Goal: Register for event/course

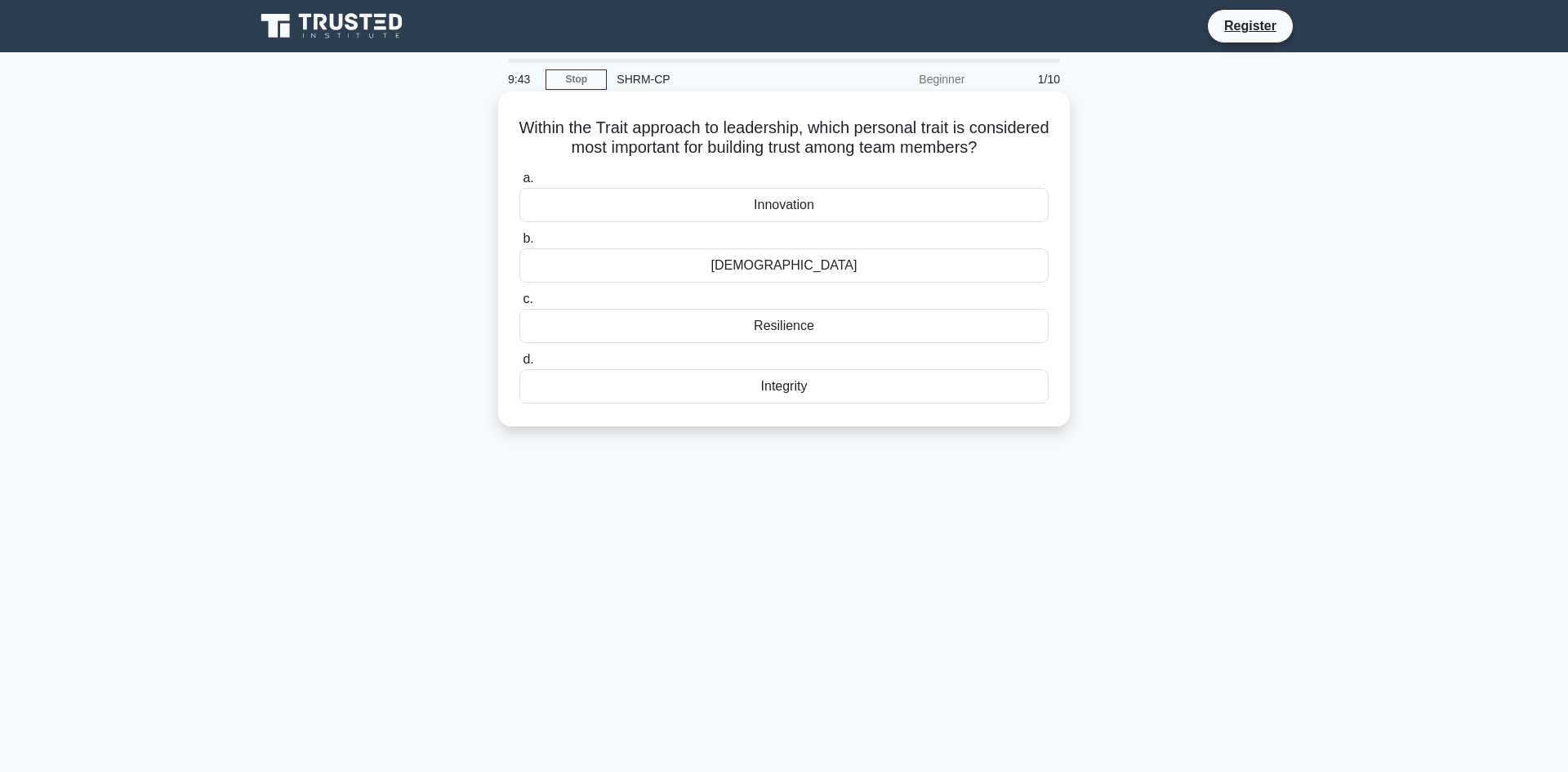
click at [822, 269] on div "Charisma" at bounding box center [784, 265] width 529 height 34
click at [520, 244] on input "b. Charisma" at bounding box center [520, 238] width 0 height 11
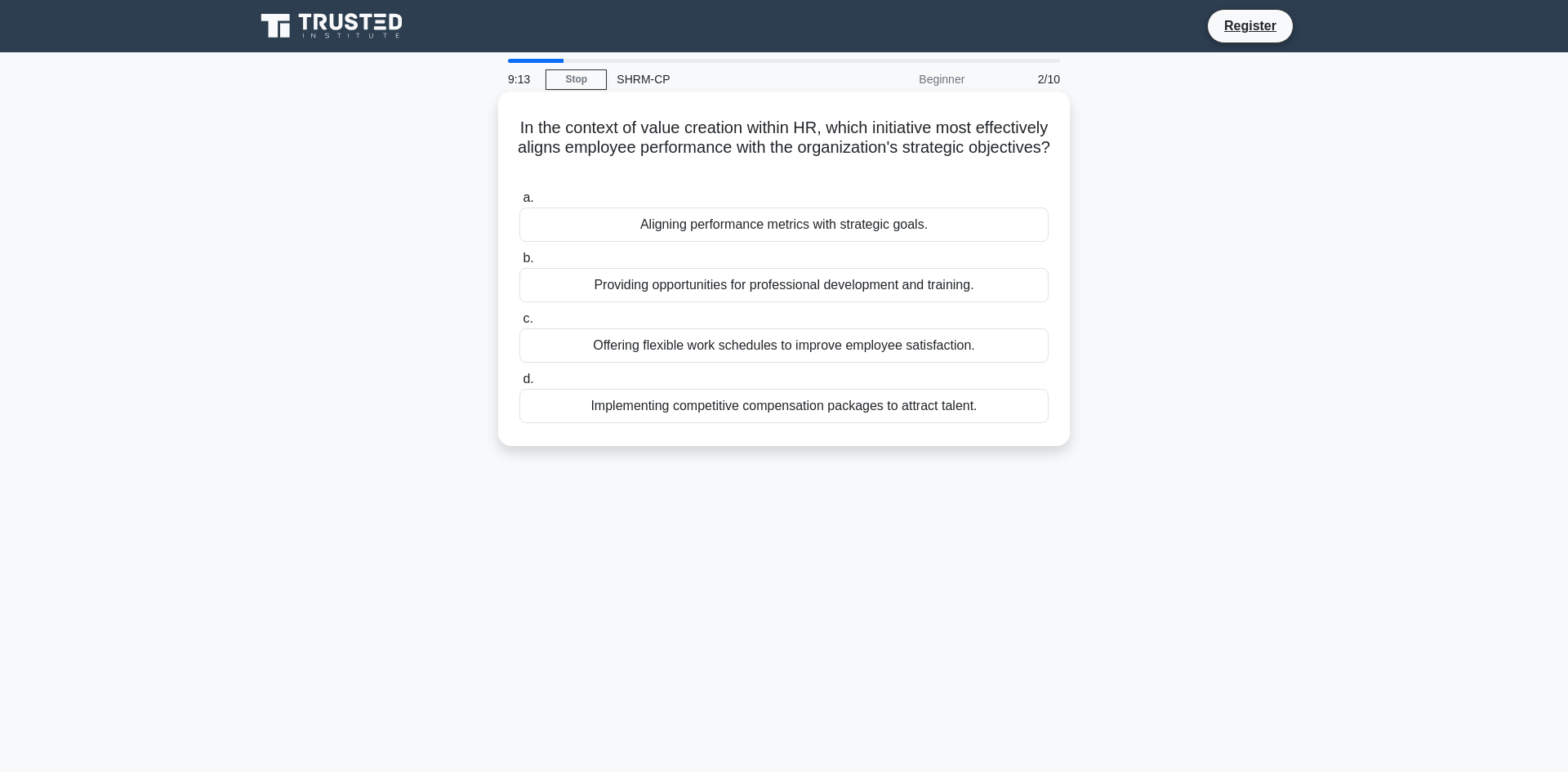
click at [804, 225] on div "Aligning performance metrics with strategic goals." at bounding box center [784, 224] width 529 height 34
click at [520, 203] on input "a. Aligning performance metrics with strategic goals." at bounding box center [520, 198] width 0 height 11
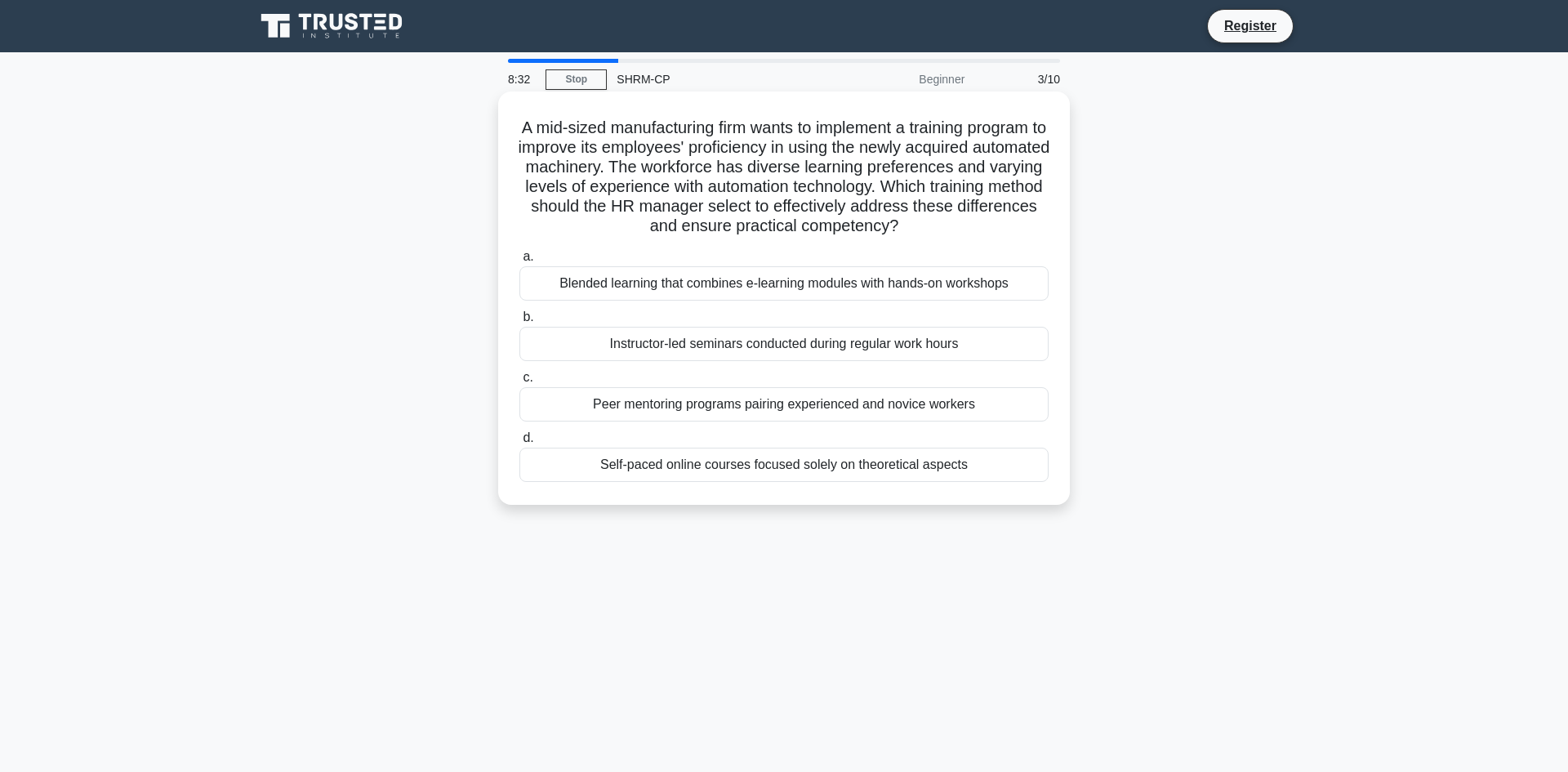
click at [900, 290] on div "Blended learning that combines e-learning modules with hands-on workshops" at bounding box center [784, 283] width 529 height 34
click at [520, 262] on input "a. Blended learning that combines e-learning modules with hands-on workshops" at bounding box center [520, 256] width 0 height 11
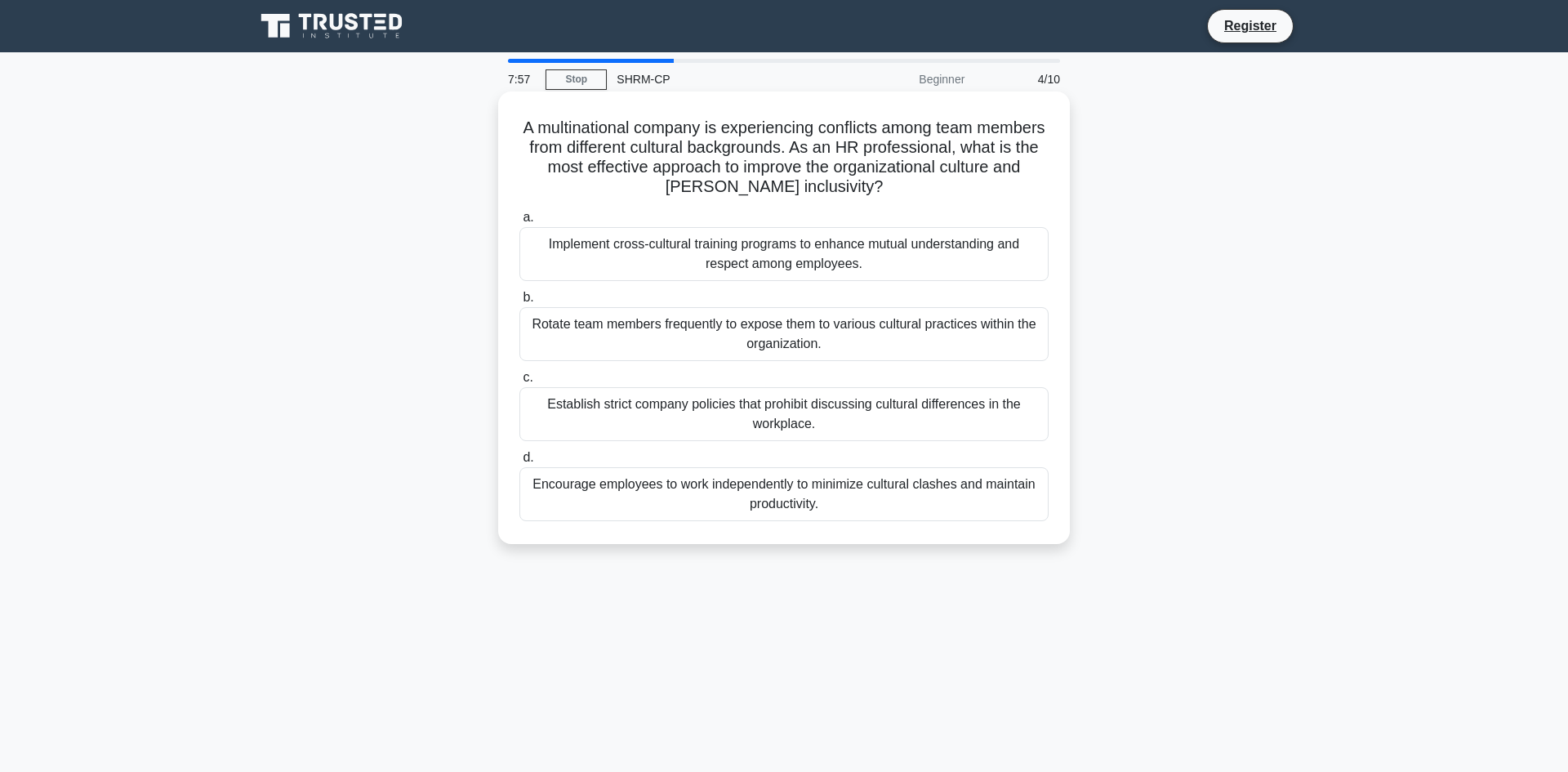
click at [819, 270] on div "Implement cross-cultural training programs to enhance mutual understanding and …" at bounding box center [784, 254] width 529 height 54
click at [520, 223] on input "a. Implement cross-cultural training programs to enhance mutual understanding a…" at bounding box center [520, 217] width 0 height 11
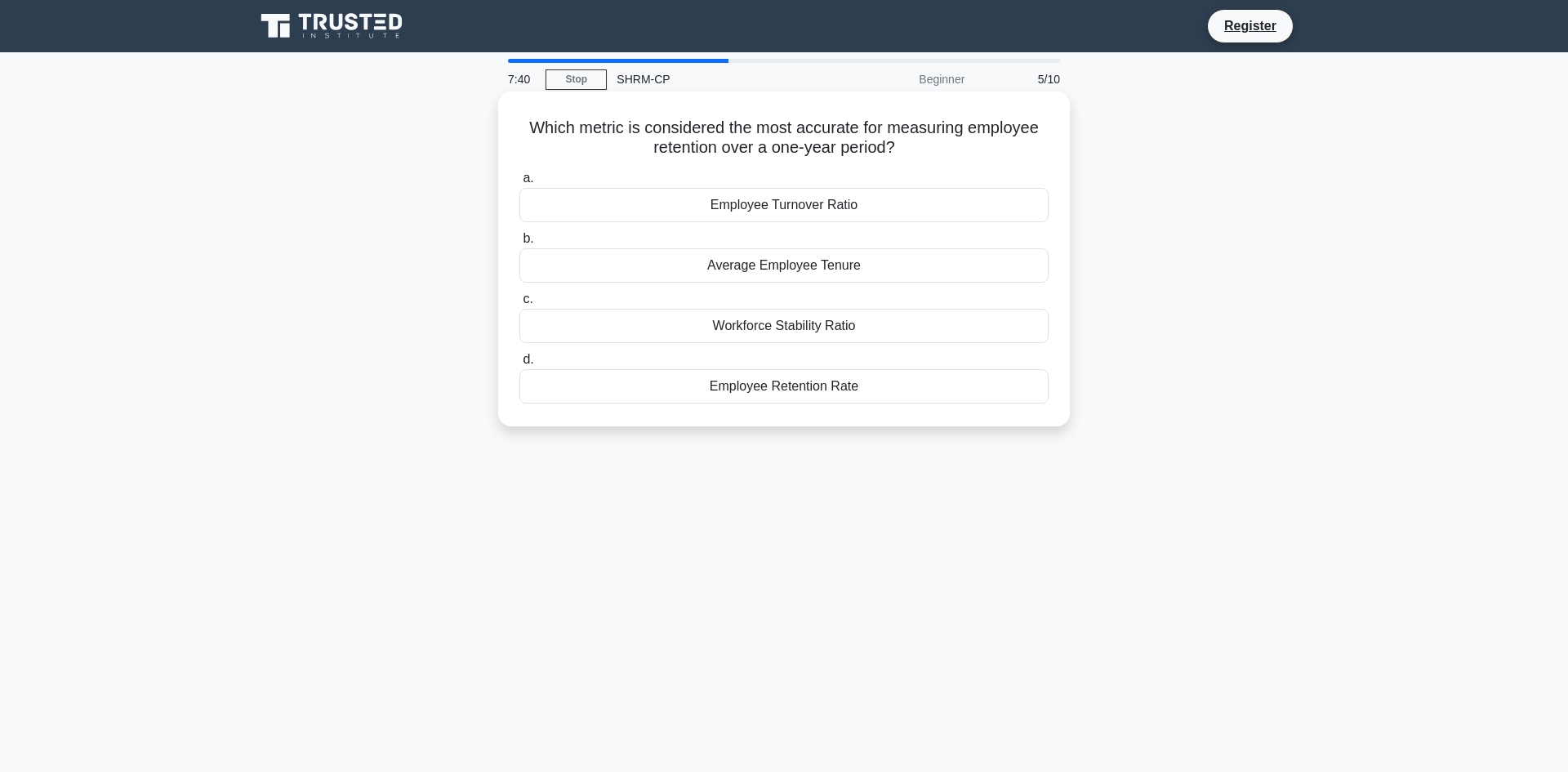
click at [835, 395] on div "Employee Retention Rate" at bounding box center [784, 386] width 529 height 34
click at [520, 365] on input "d. Employee Retention Rate" at bounding box center [520, 359] width 0 height 11
click at [853, 271] on div "Automated time and attendance software systems." at bounding box center [784, 265] width 529 height 34
click at [520, 244] on input "b. Automated time and attendance software systems." at bounding box center [520, 238] width 0 height 11
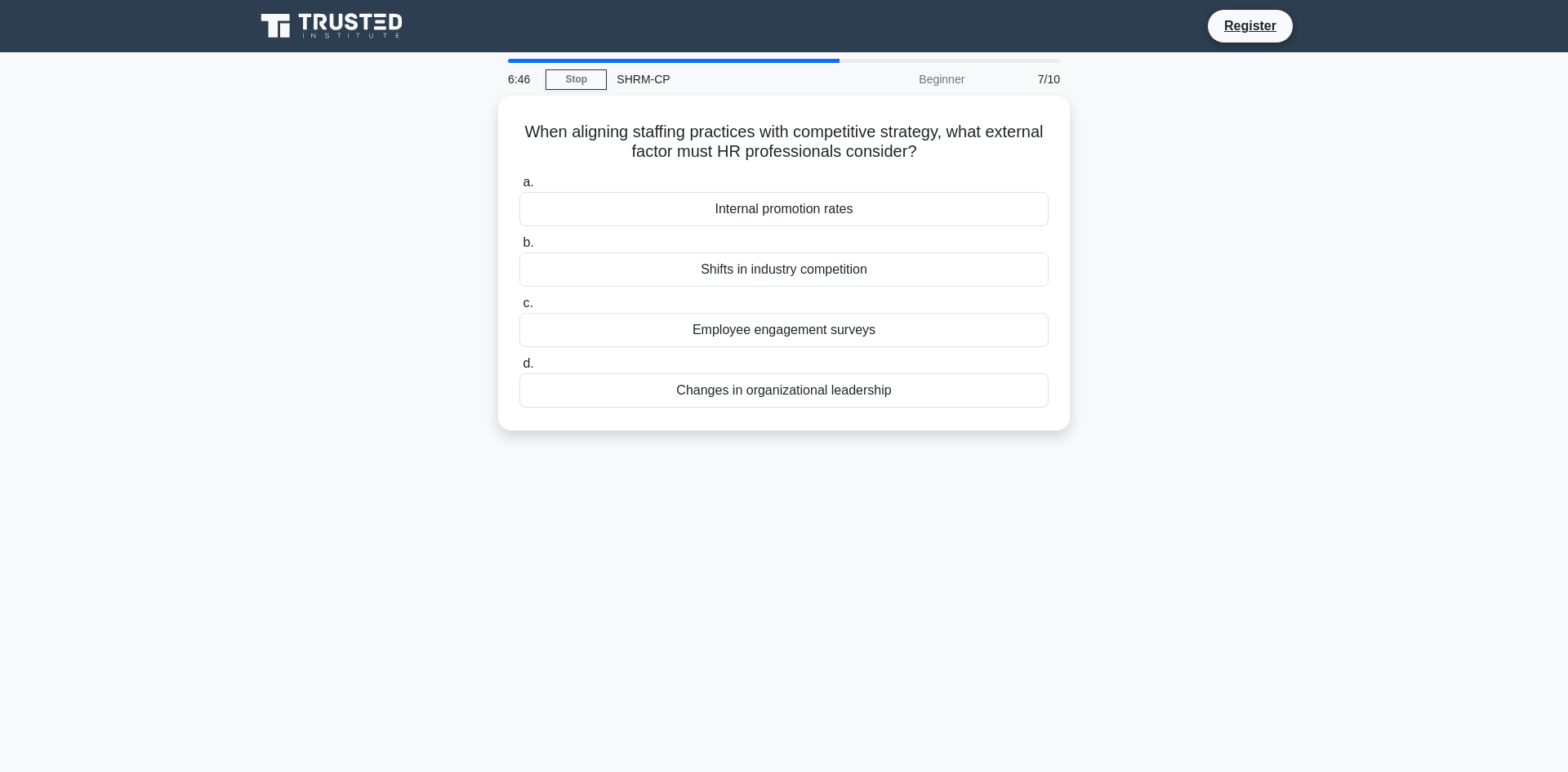
click at [853, 271] on div "Shifts in industry competition" at bounding box center [784, 269] width 529 height 34
click at [520, 248] on input "b. Shifts in industry competition" at bounding box center [520, 242] width 0 height 11
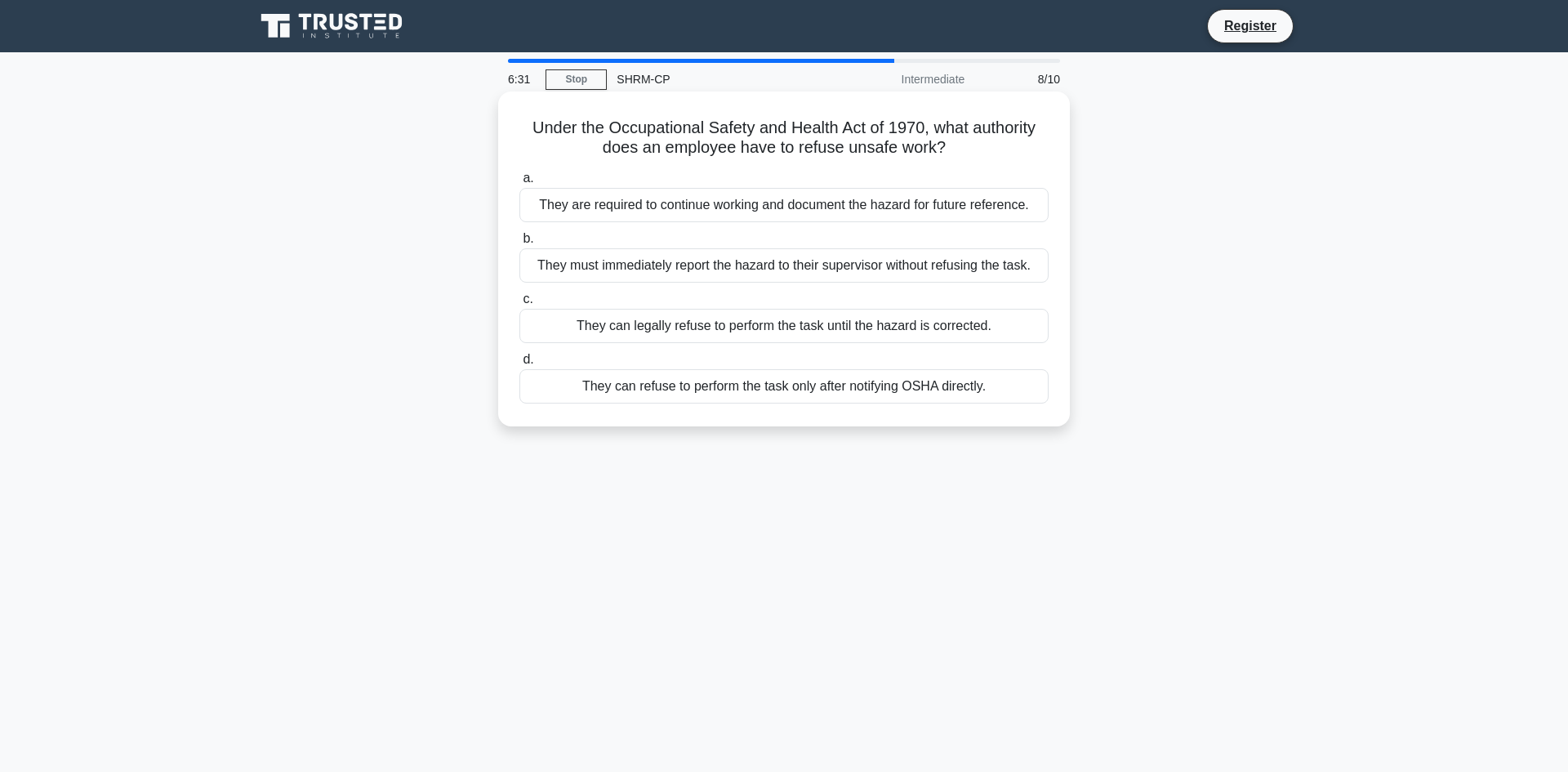
click at [826, 327] on div "They can legally refuse to perform the task until the hazard is corrected." at bounding box center [784, 326] width 529 height 34
click at [520, 305] on input "c. They can legally refuse to perform the task until the hazard is corrected." at bounding box center [520, 299] width 0 height 11
click at [883, 210] on div "Showcasing employee success stories on company profiles" at bounding box center [784, 205] width 529 height 34
click at [520, 184] on input "a. Showcasing employee success stories on company profiles" at bounding box center [520, 178] width 0 height 11
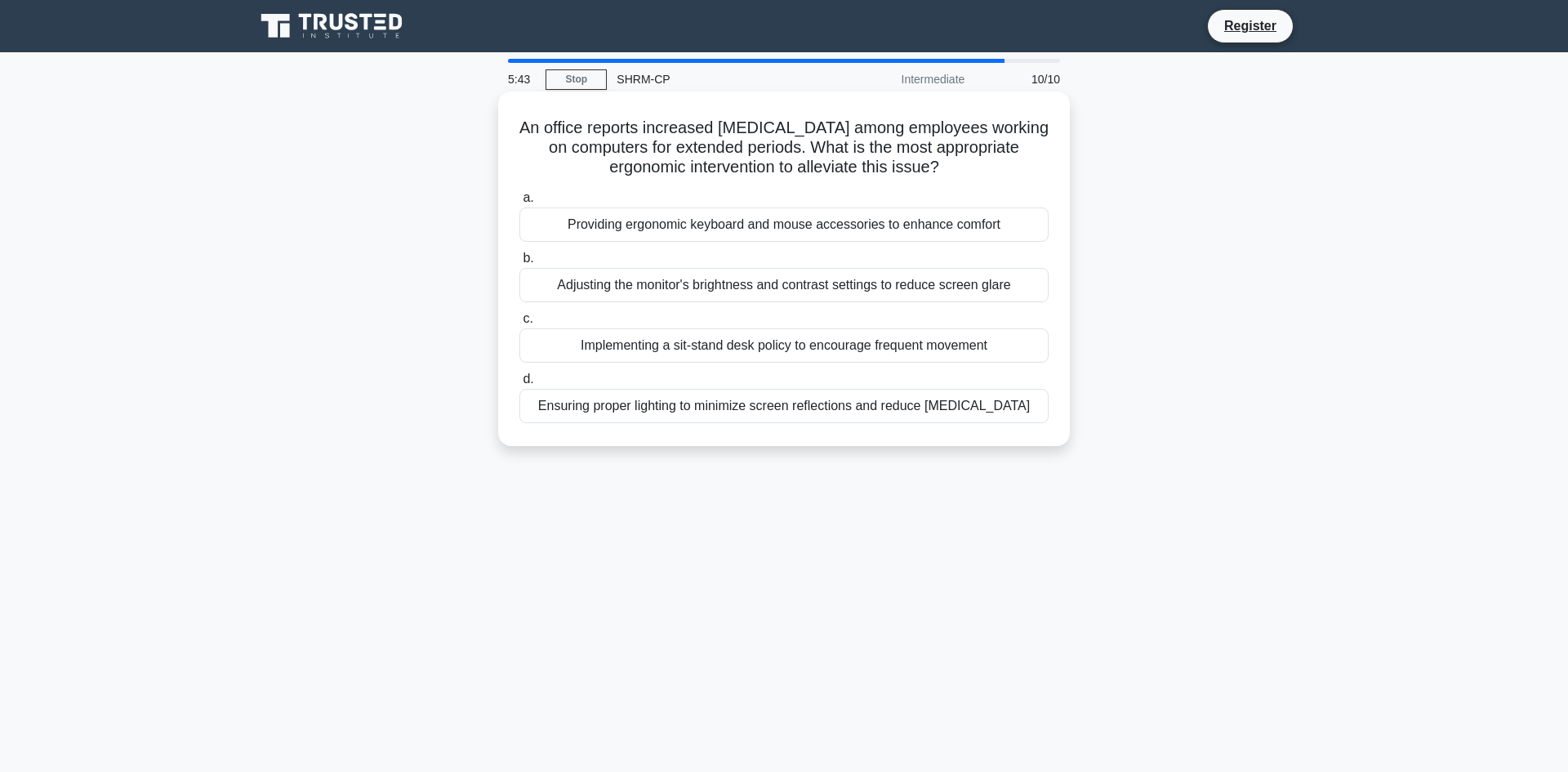
click at [851, 289] on div "Adjusting the monitor's brightness and contrast settings to reduce screen glare" at bounding box center [784, 285] width 529 height 34
click at [520, 264] on input "b. Adjusting the monitor's brightness and contrast settings to reduce screen gl…" at bounding box center [520, 258] width 0 height 11
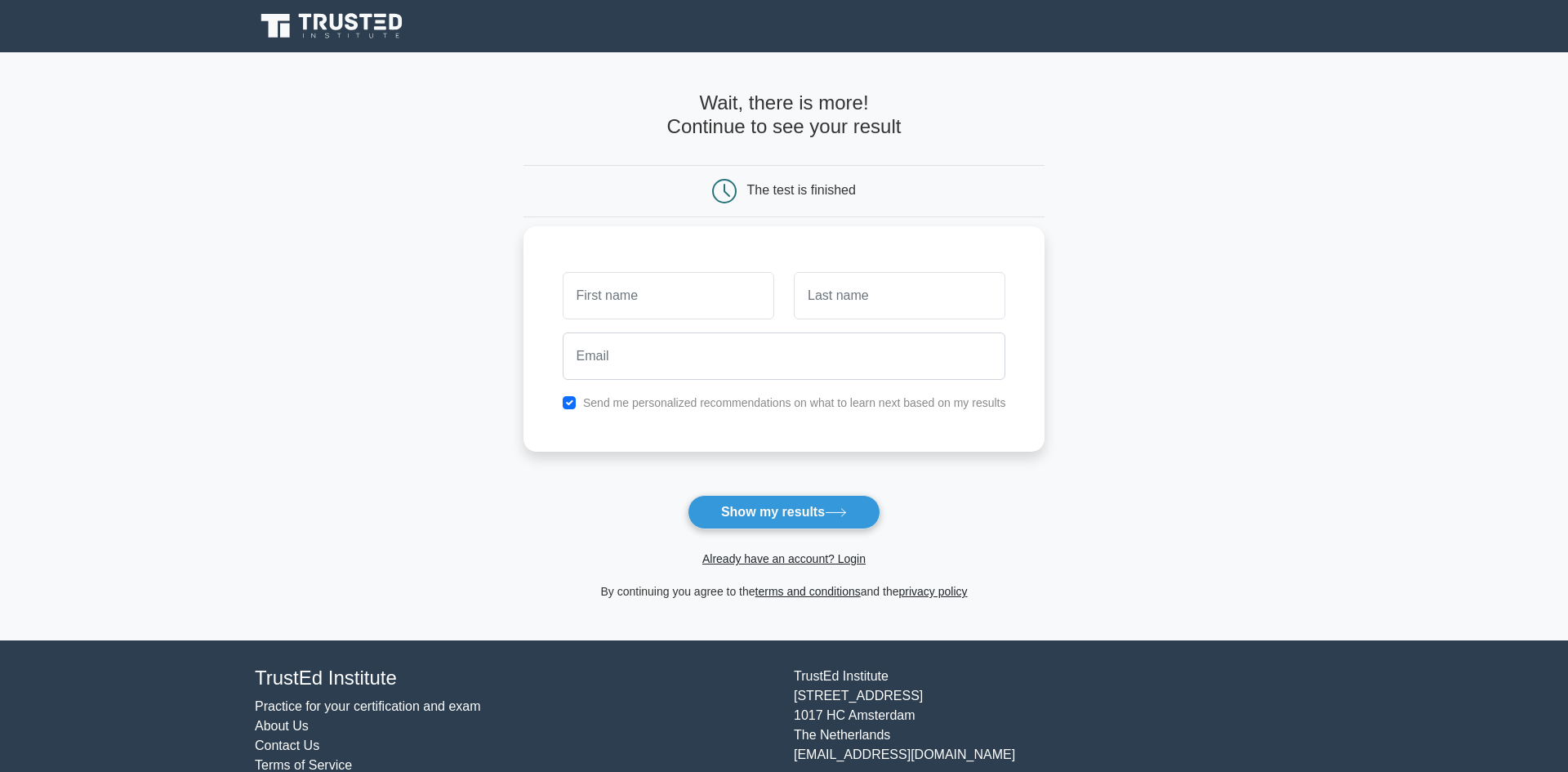
click at [656, 302] on input "text" at bounding box center [669, 296] width 211 height 47
type input "Grace"
click at [864, 301] on input "text" at bounding box center [899, 296] width 211 height 47
type input "[PERSON_NAME]"
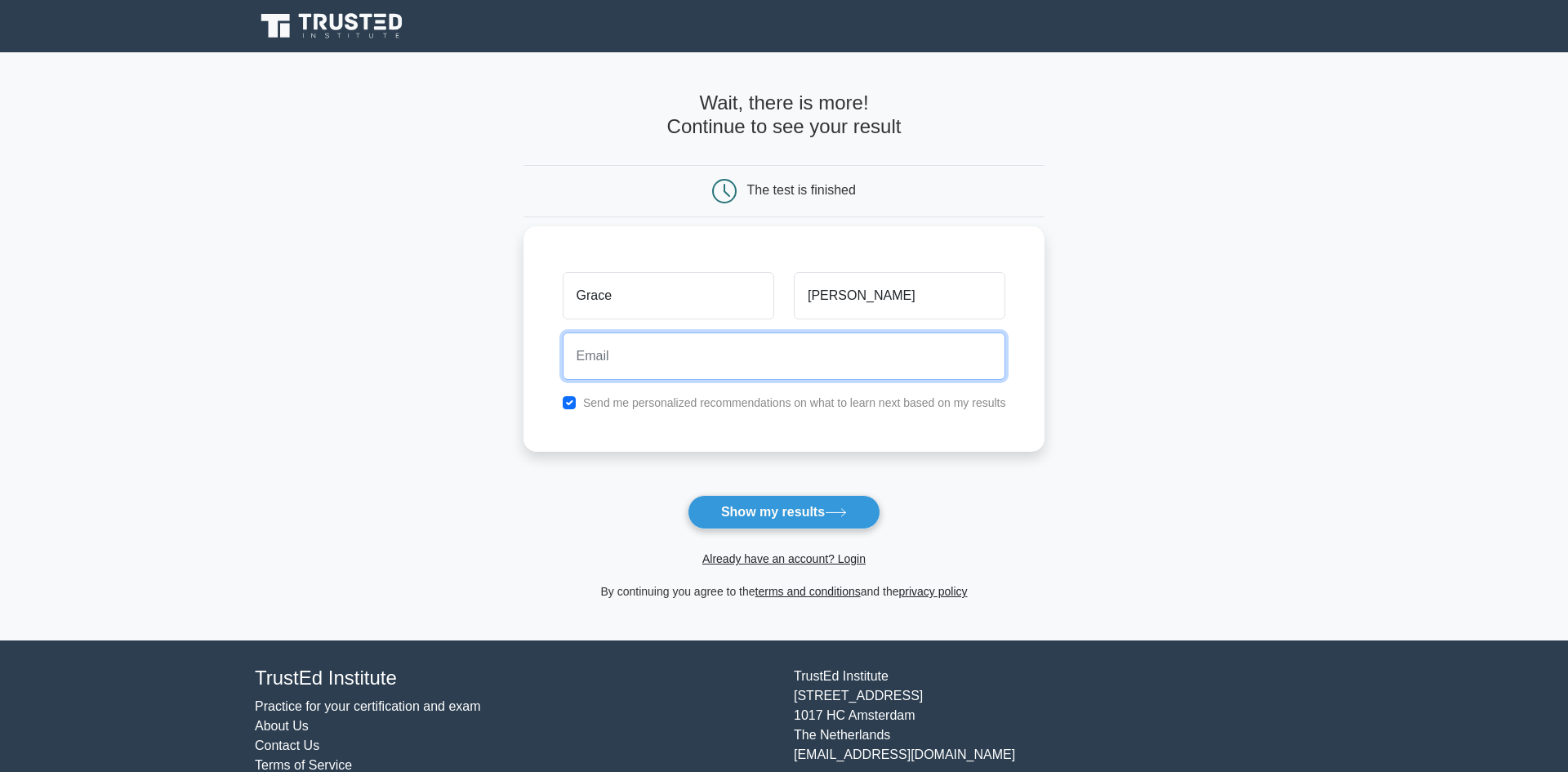
click at [701, 363] on input "email" at bounding box center [785, 356] width 444 height 47
type input "[EMAIL_ADDRESS][DOMAIN_NAME]"
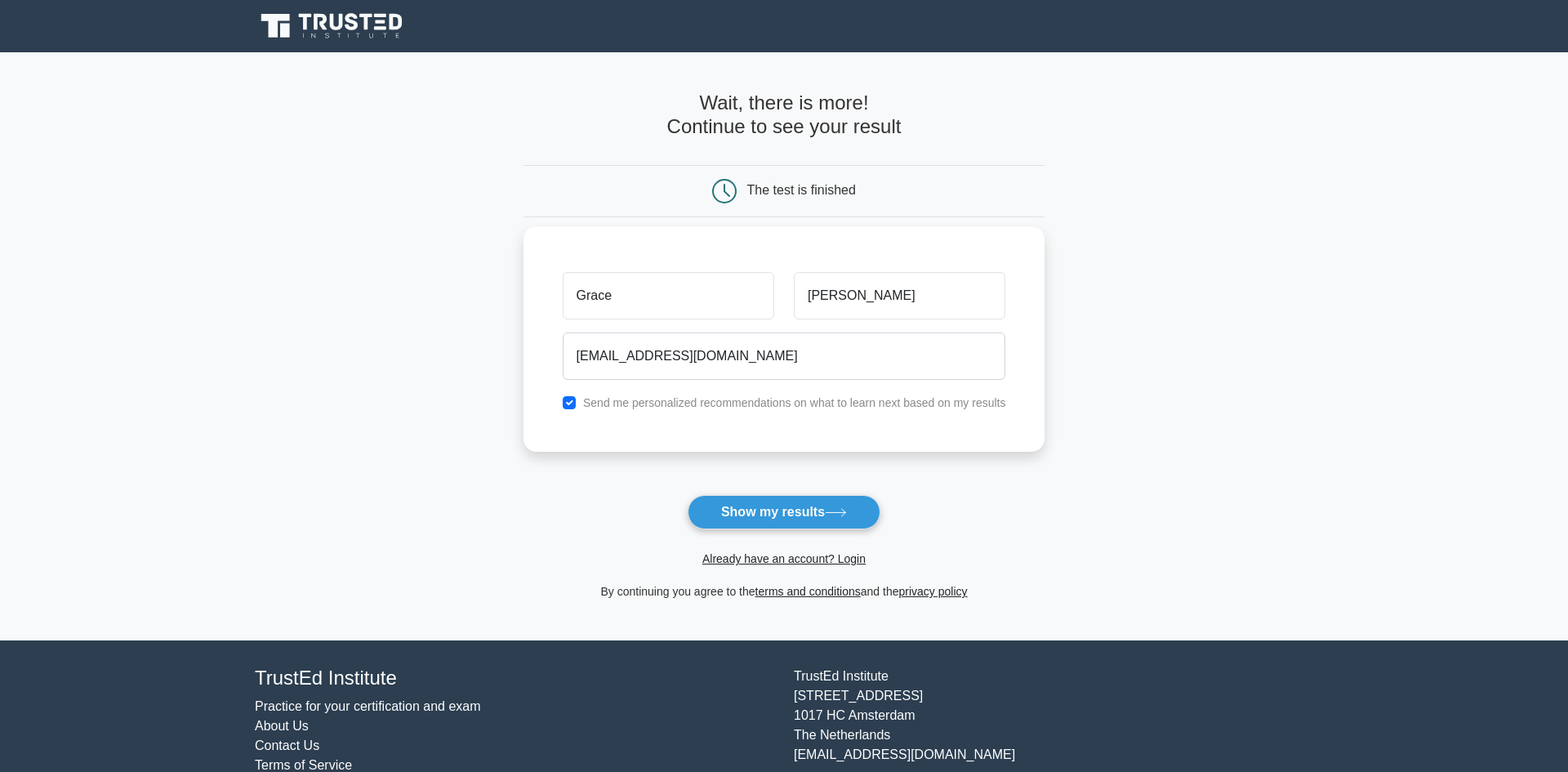
click at [547, 395] on div "[PERSON_NAME] [EMAIL_ADDRESS][DOMAIN_NAME] Send me personalized recommendations…" at bounding box center [785, 338] width 522 height 225
click at [812, 517] on button "Show my results" at bounding box center [784, 512] width 193 height 34
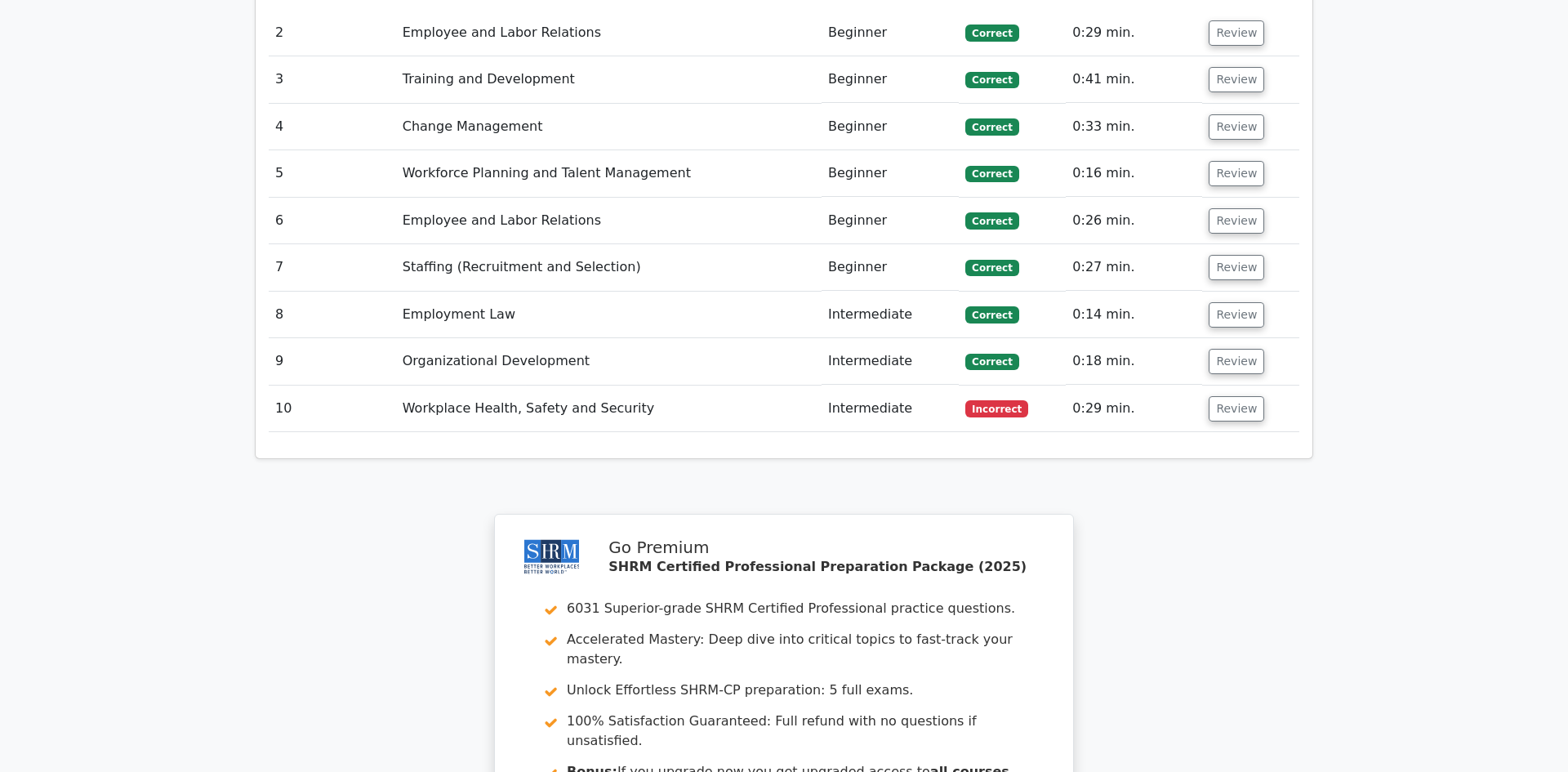
scroll to position [2124, 0]
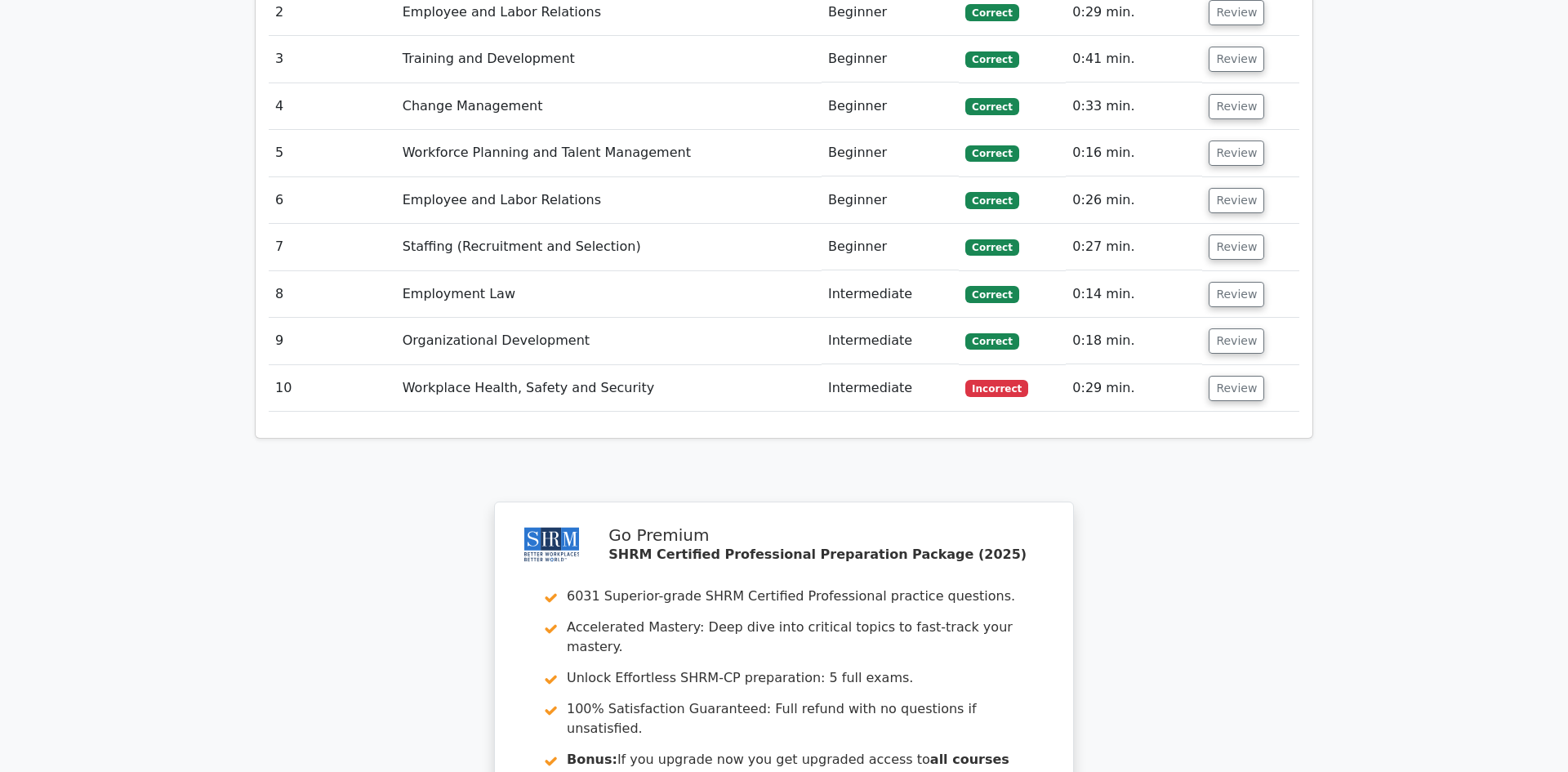
click at [583, 365] on td "Workplace Health, Safety and Security" at bounding box center [609, 388] width 426 height 47
click at [1241, 376] on button "Review" at bounding box center [1237, 388] width 56 height 25
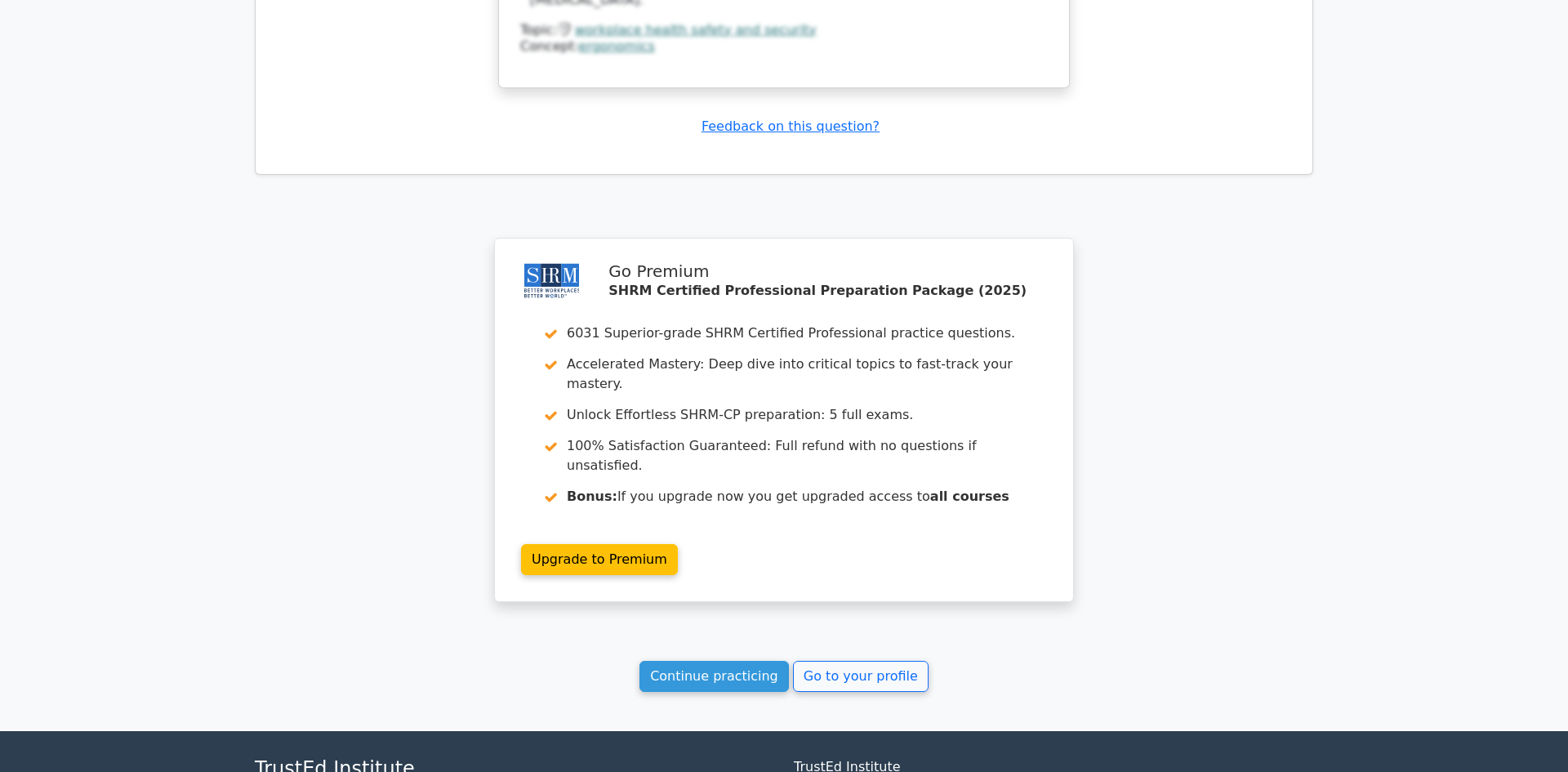
scroll to position [3103, 0]
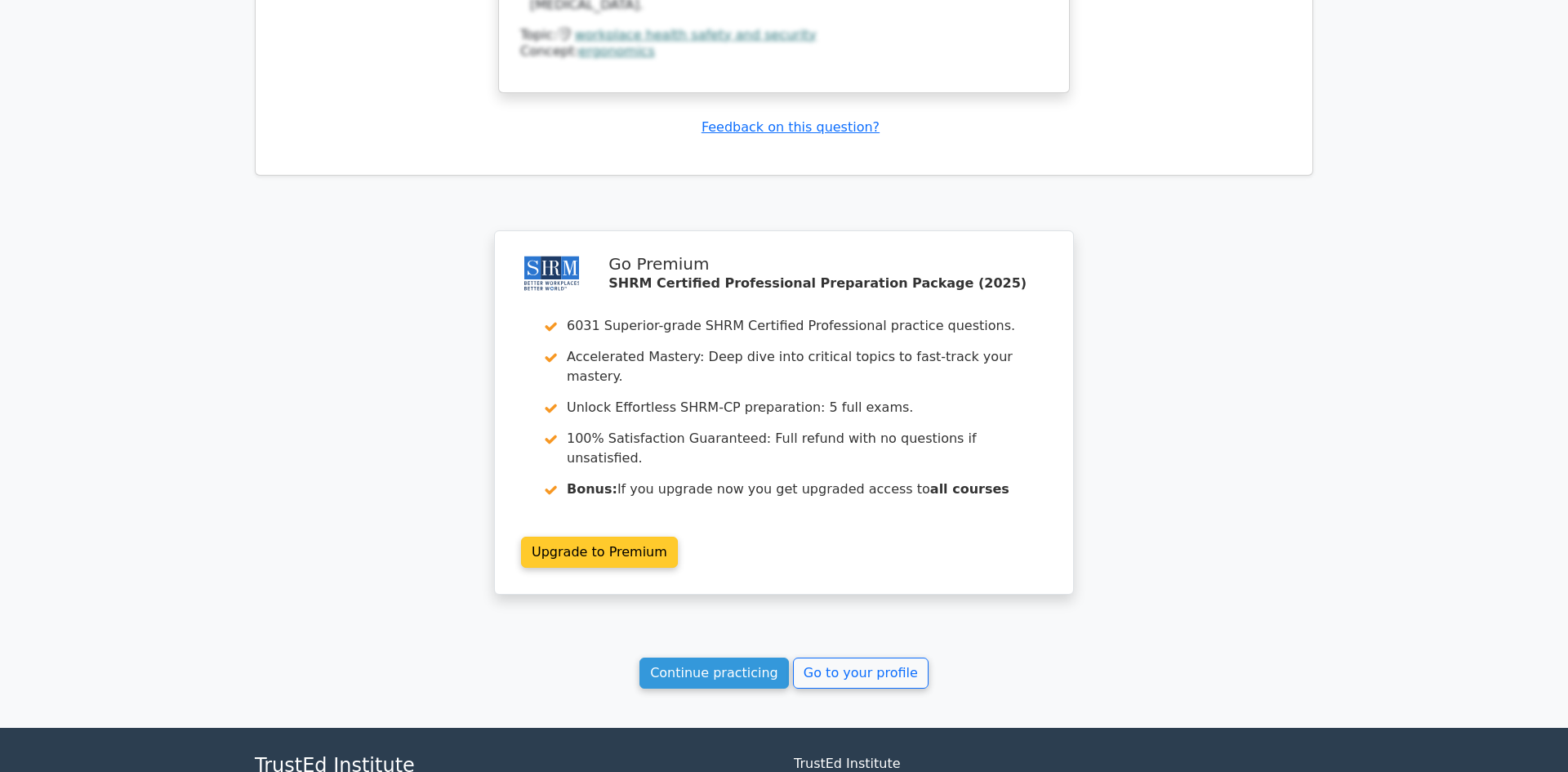
click at [615, 537] on link "Upgrade to Premium" at bounding box center [600, 553] width 157 height 31
